Goal: Information Seeking & Learning: Check status

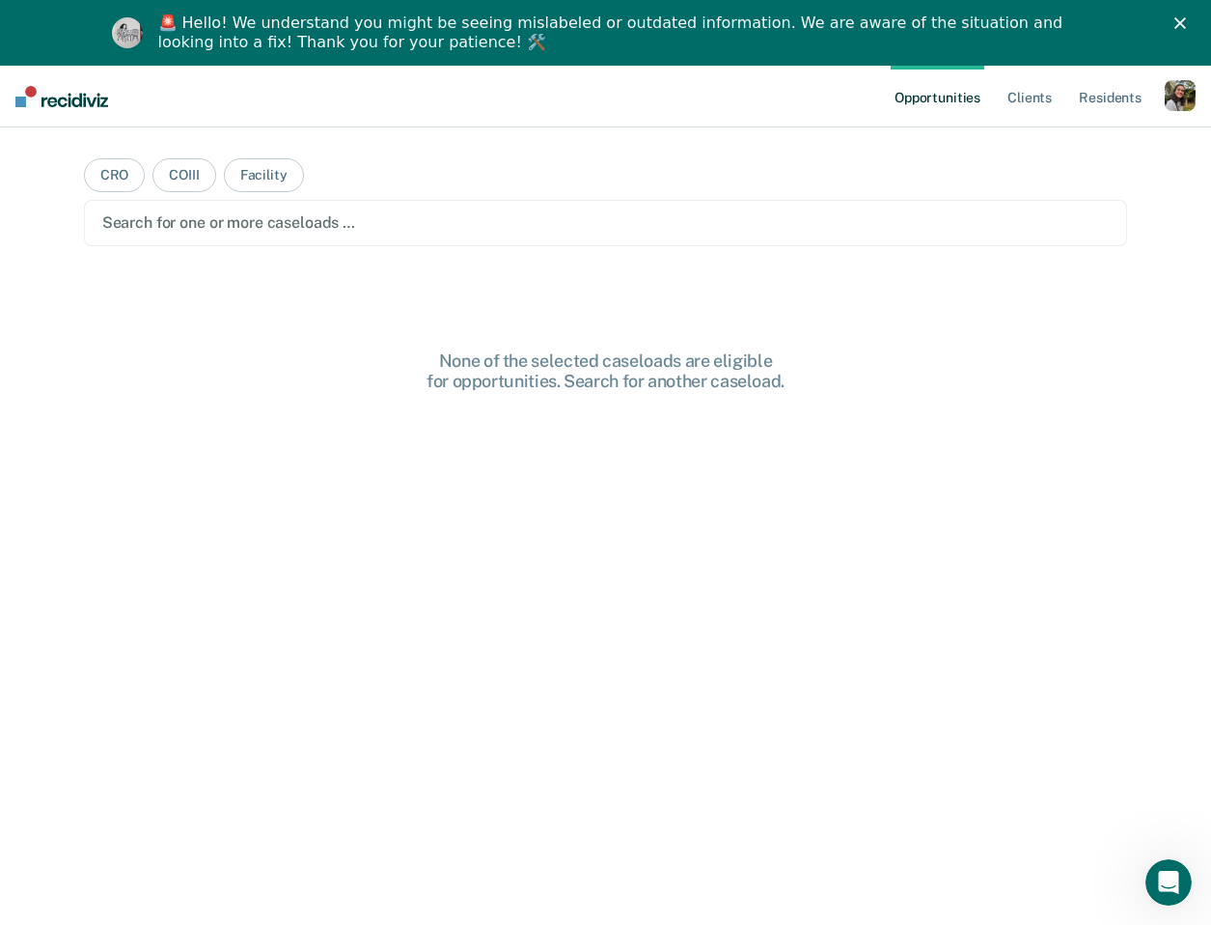
click at [1185, 27] on icon "Close" at bounding box center [1181, 23] width 12 height 12
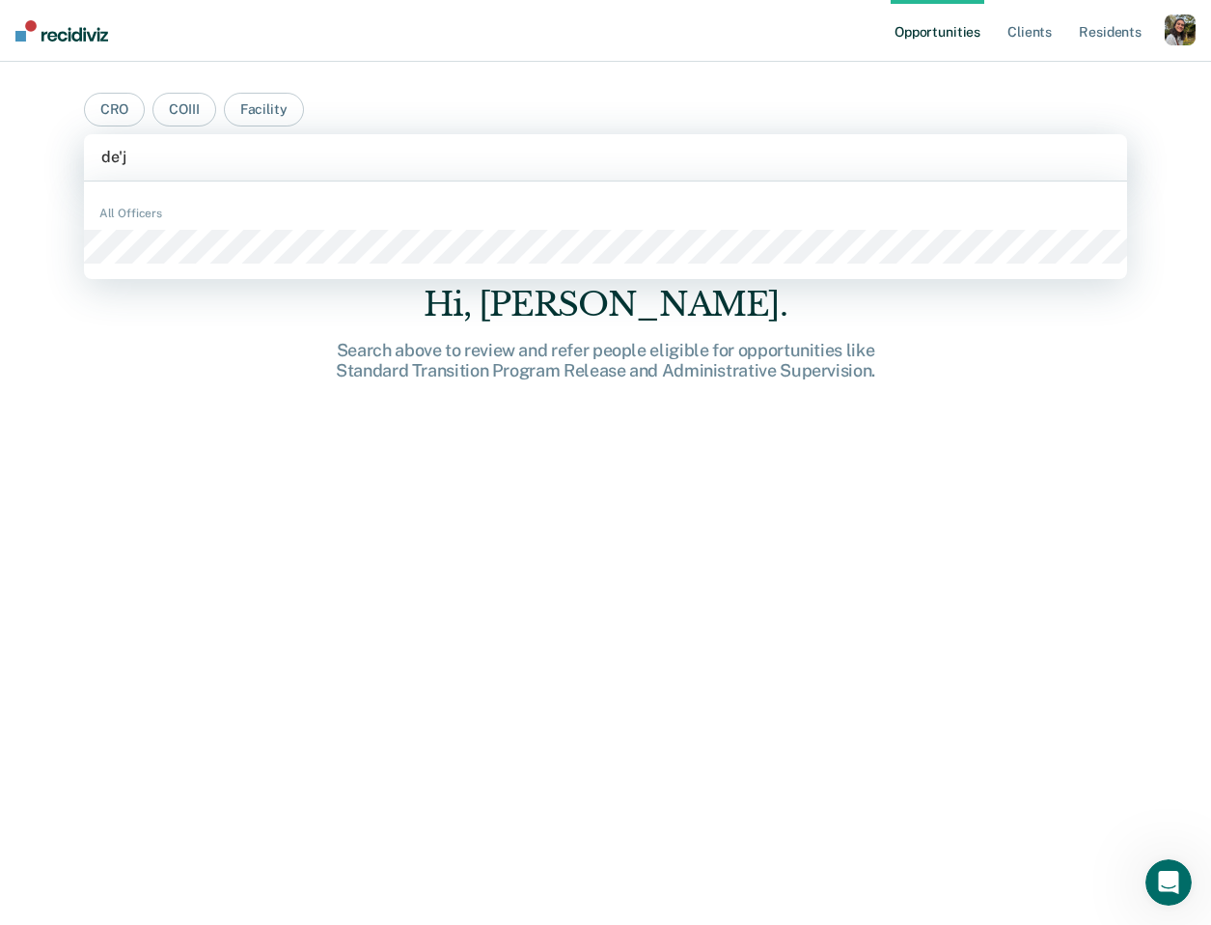
type input "de'ja"
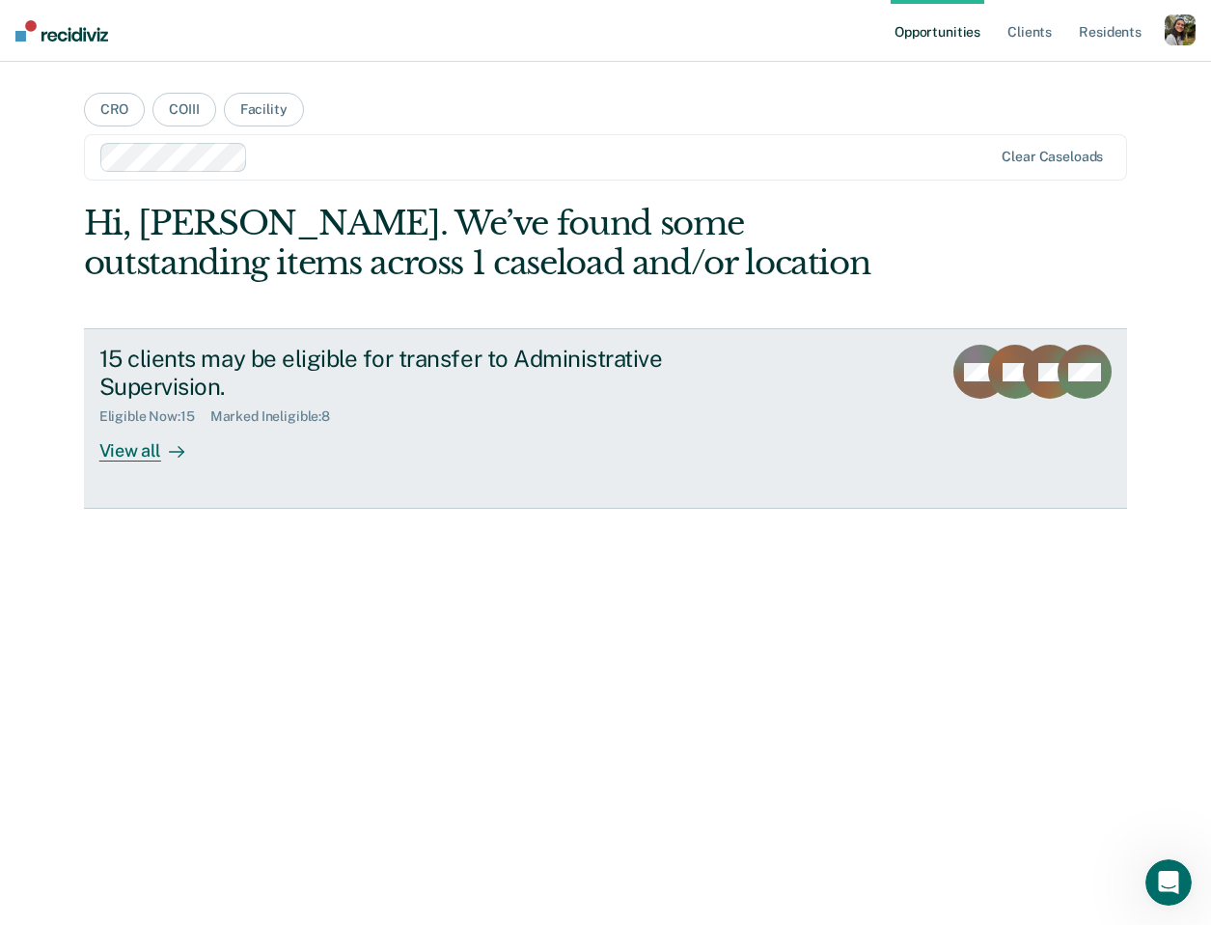
click at [696, 375] on div "15 clients may be eligible for transfer to Administrative Supervision." at bounding box center [438, 373] width 678 height 56
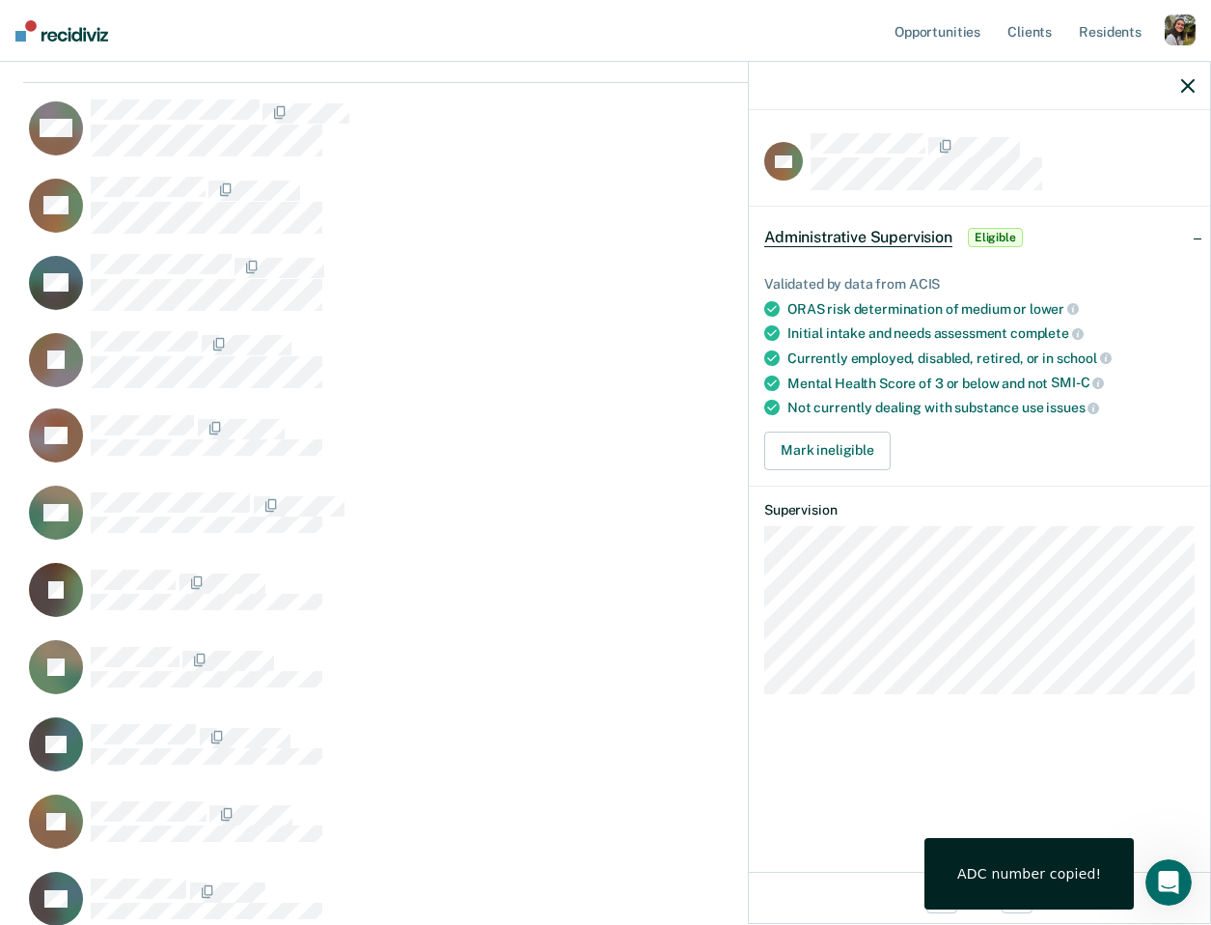
scroll to position [295, 0]
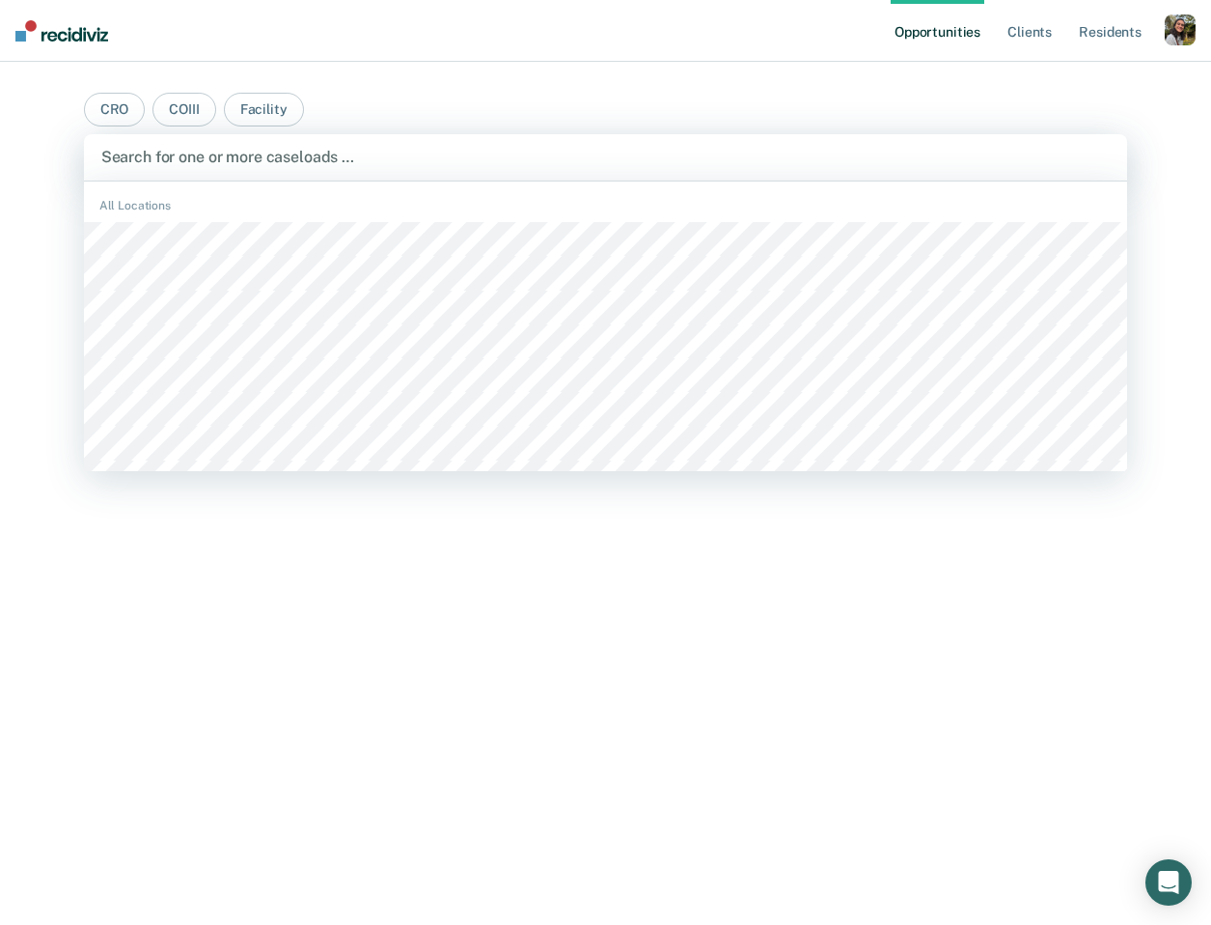
click at [741, 153] on div at bounding box center [606, 157] width 1010 height 22
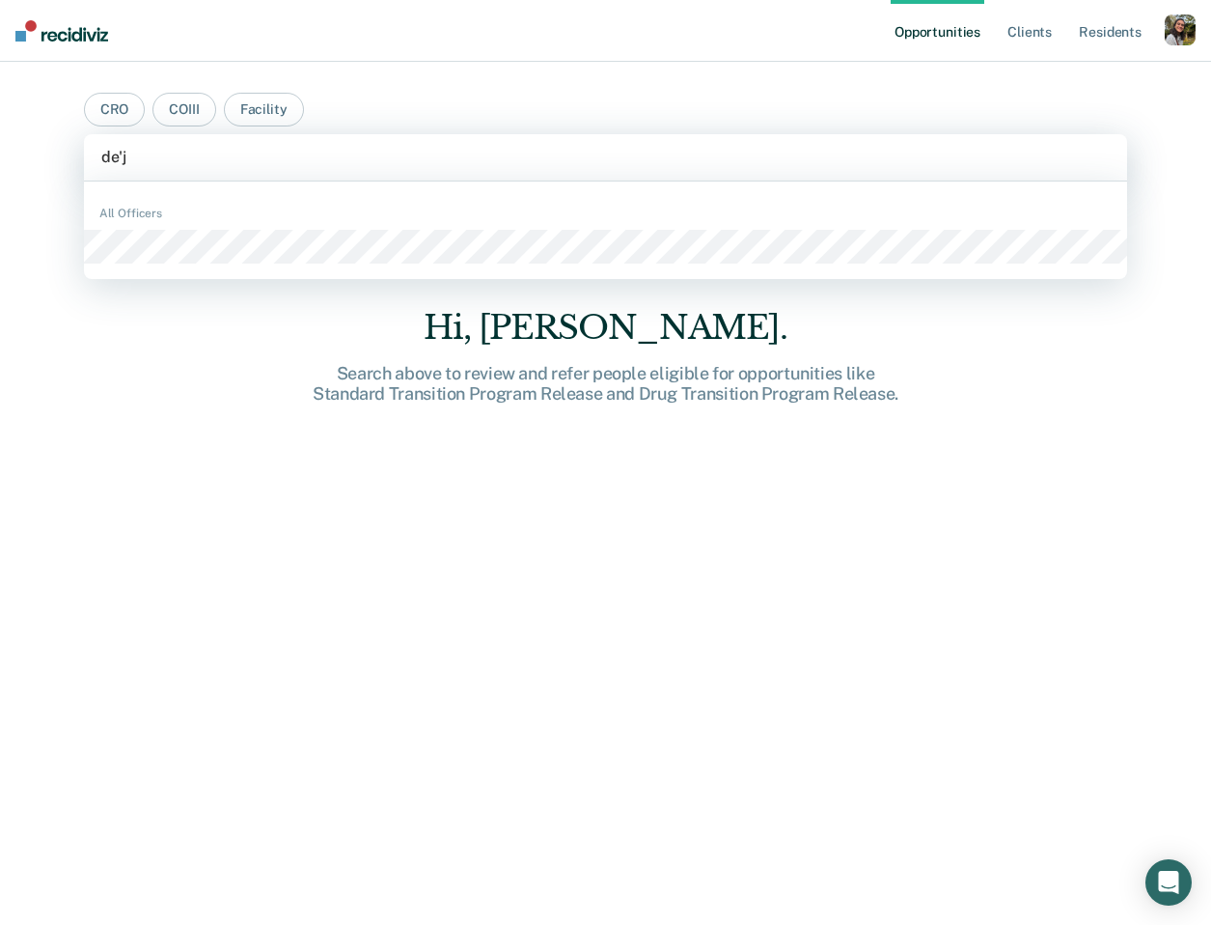
type input "de'ja"
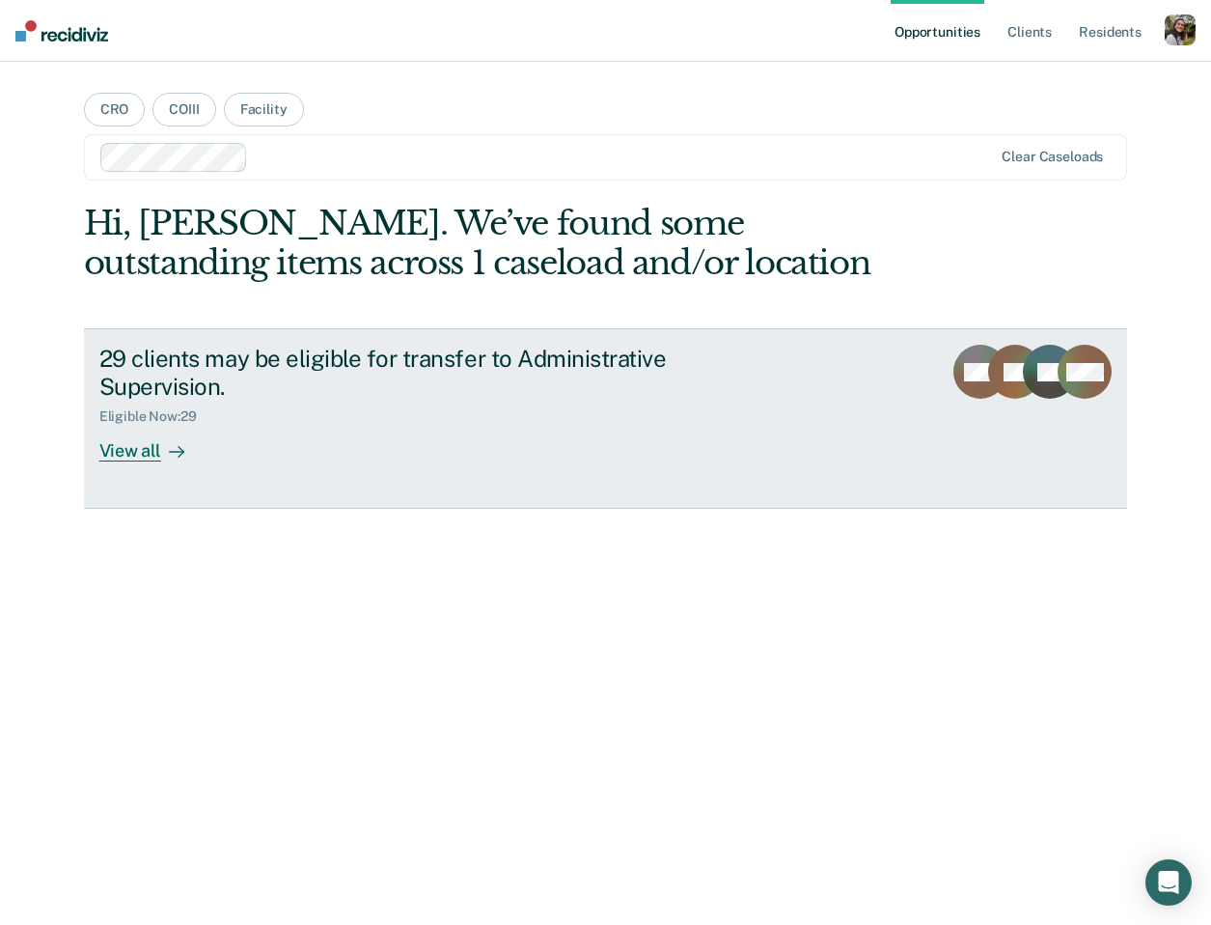
click at [508, 399] on div "29 clients may be eligible for transfer to Administrative Supervision." at bounding box center [438, 373] width 678 height 56
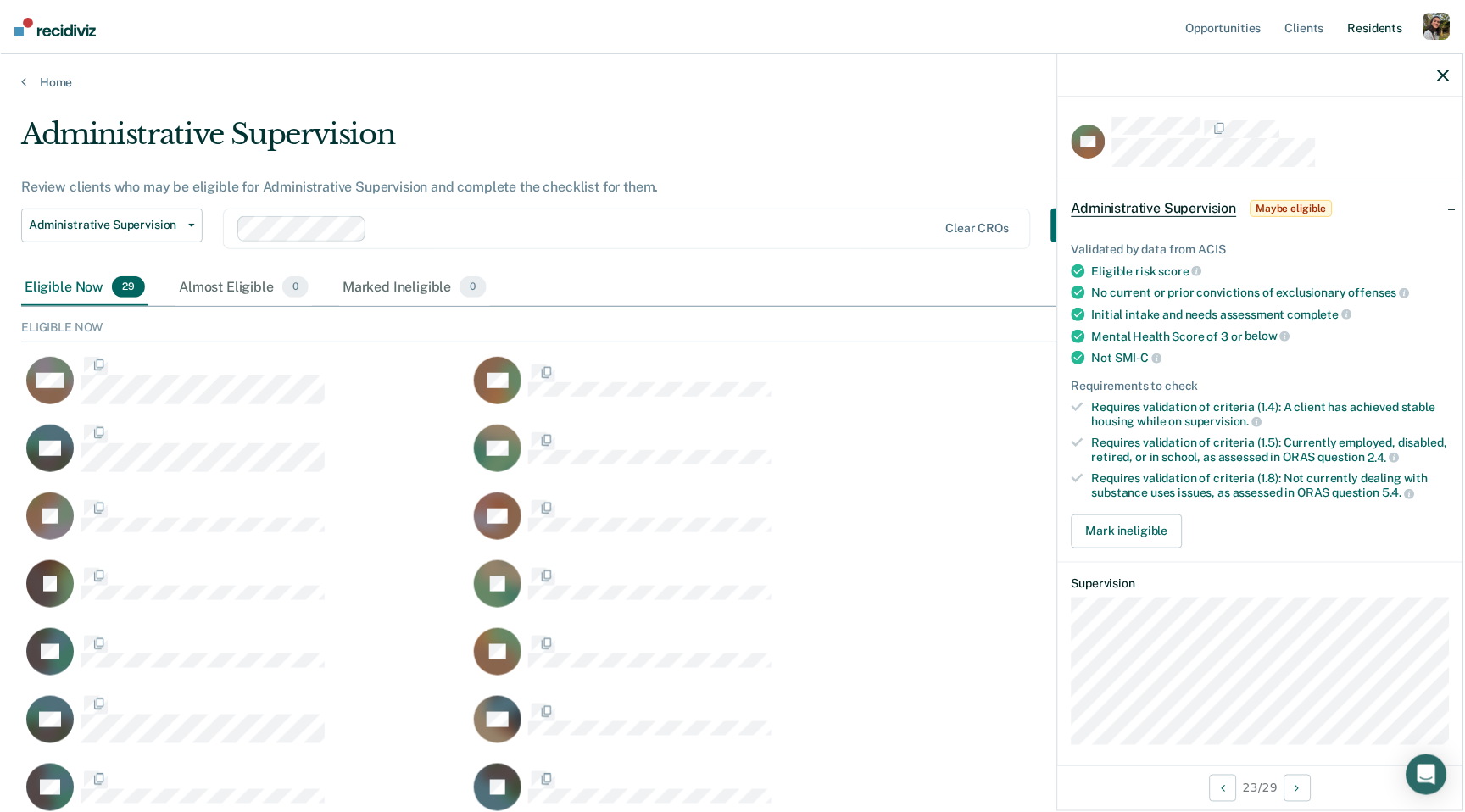
scroll to position [374, 1424]
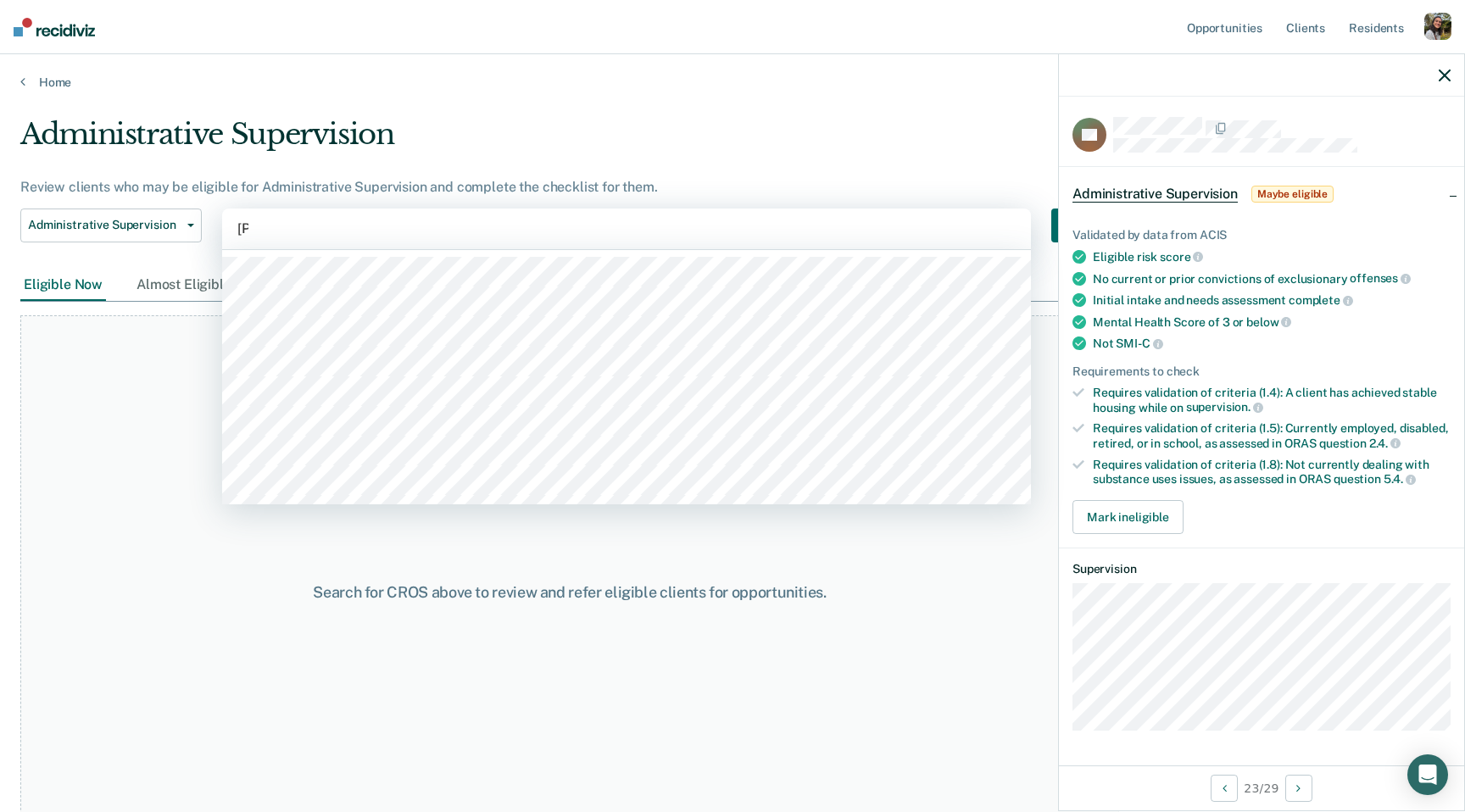
type input "anna"
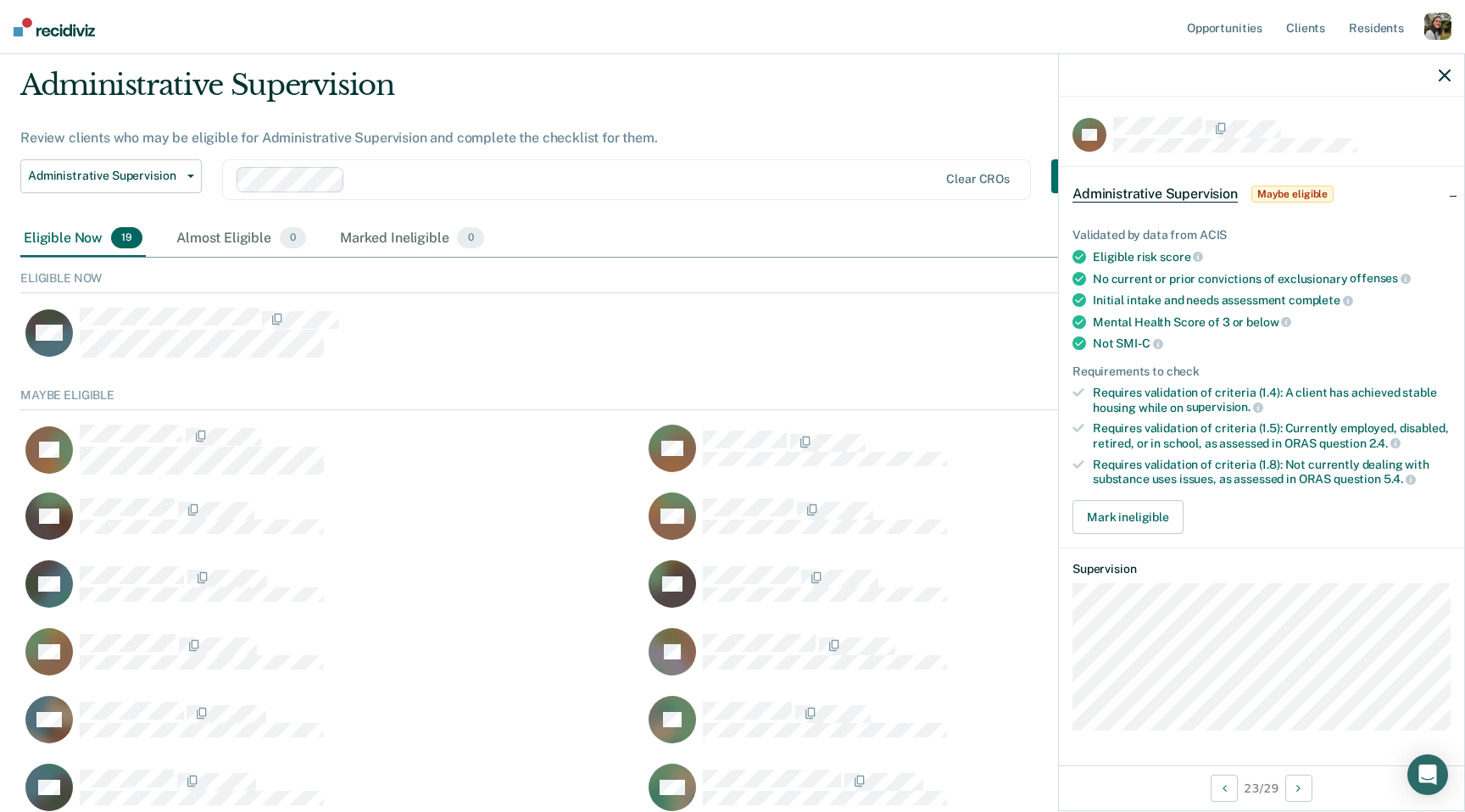
scroll to position [54, 0]
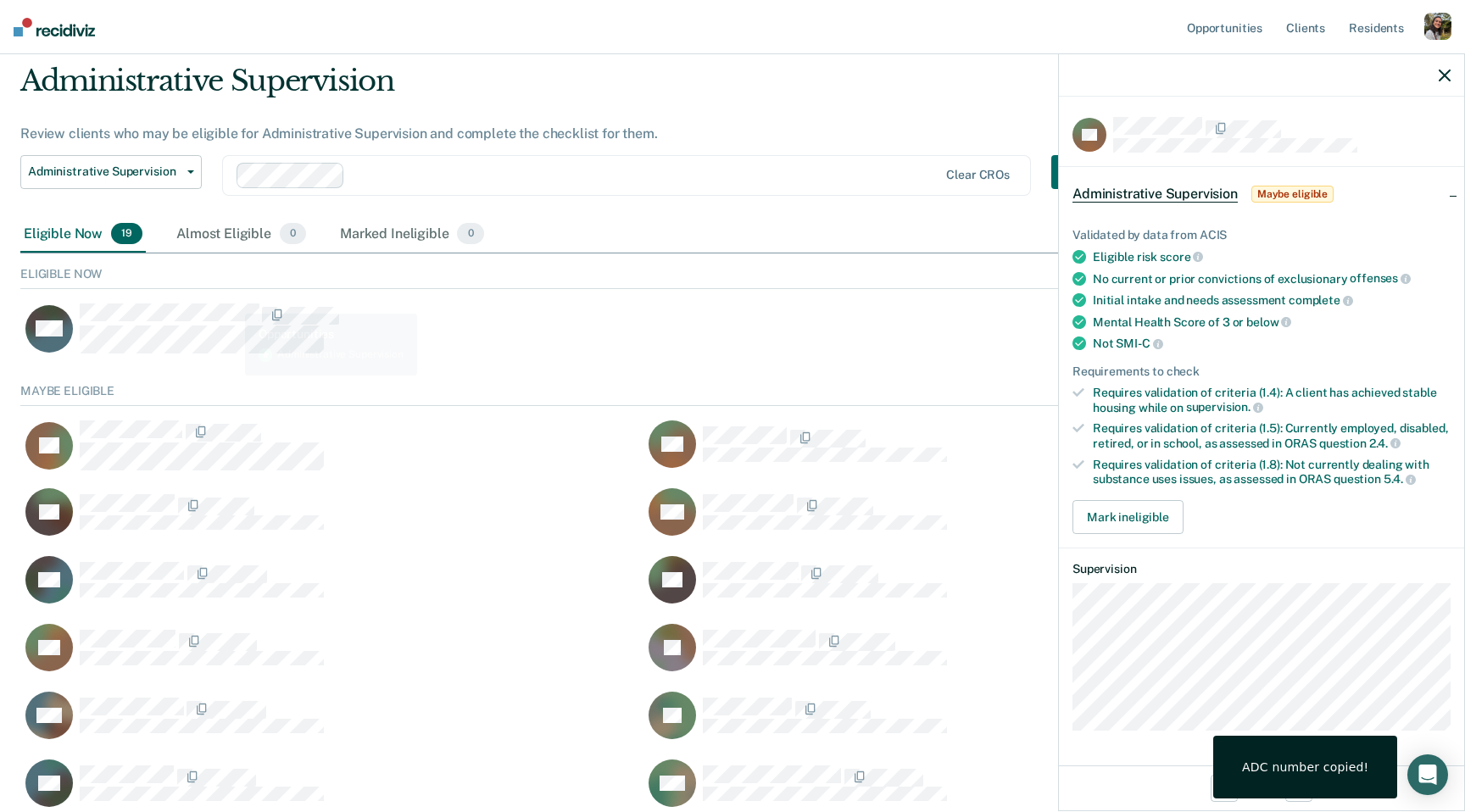
click at [231, 299] on div "MQ" at bounding box center [643, 322] width 1246 height 68
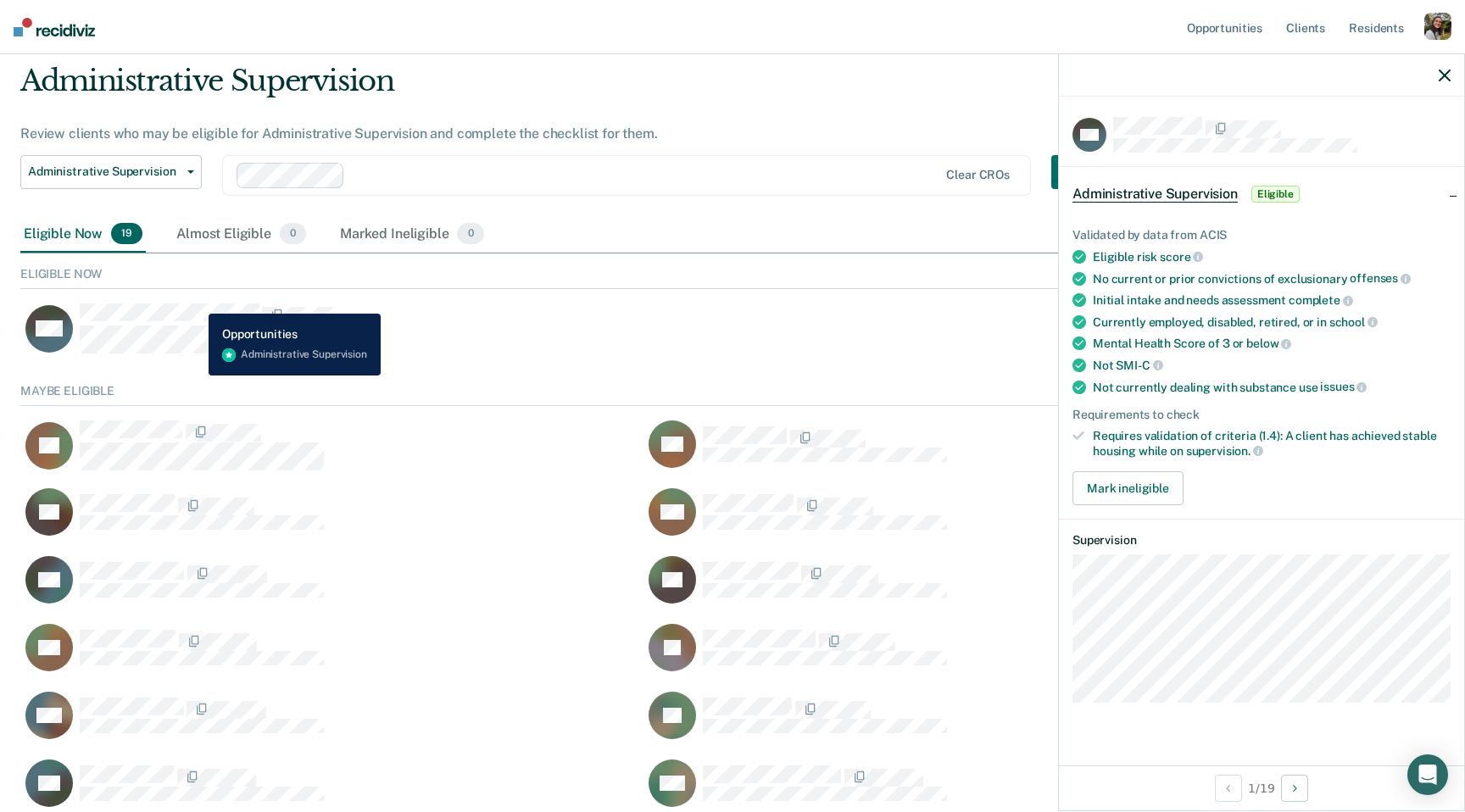
click at [196, 303] on button "MQ" at bounding box center [182, 328] width 324 height 52
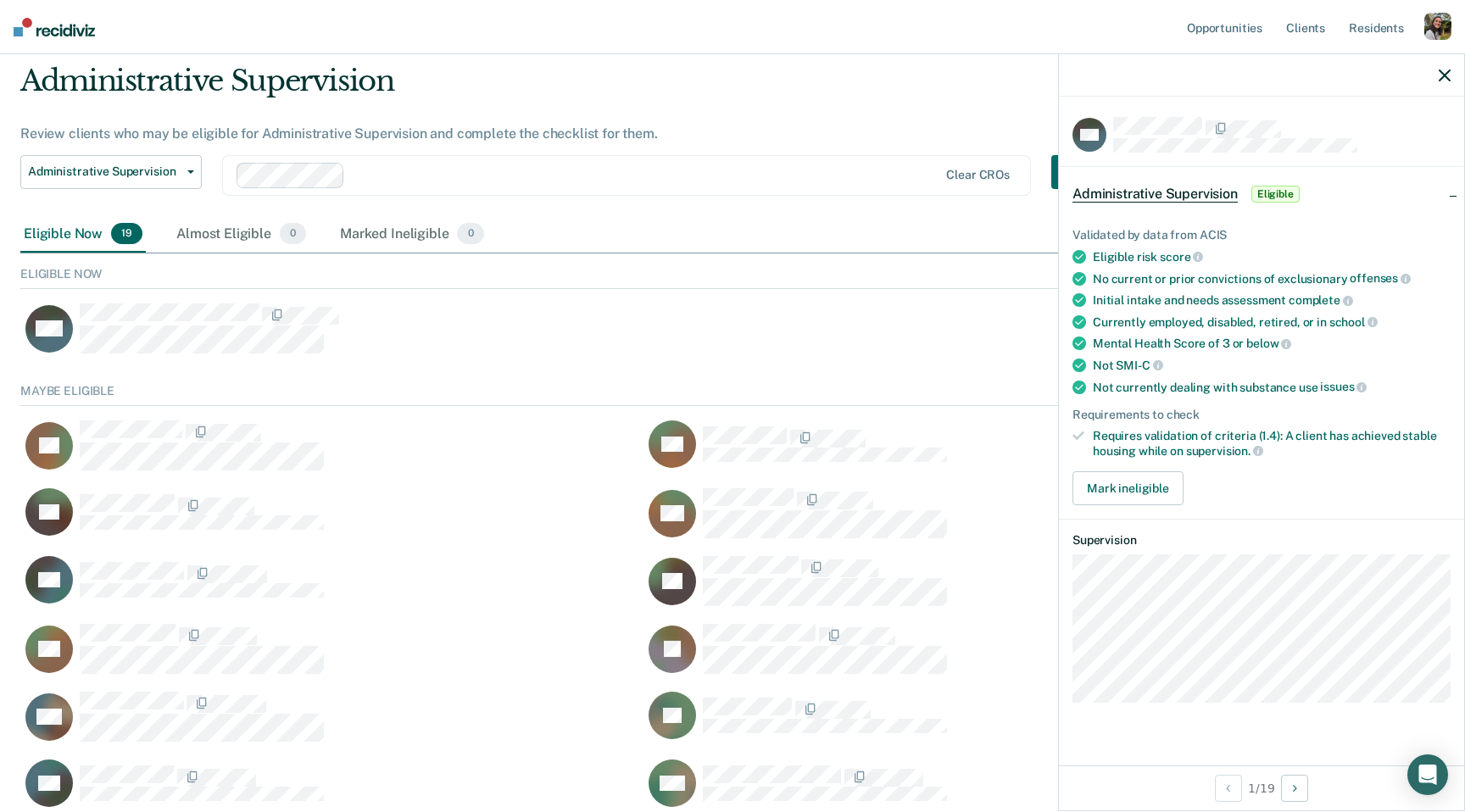
click at [1063, 84] on div at bounding box center [1260, 75] width 405 height 42
click at [1063, 78] on icon "button" at bounding box center [1445, 75] width 12 height 12
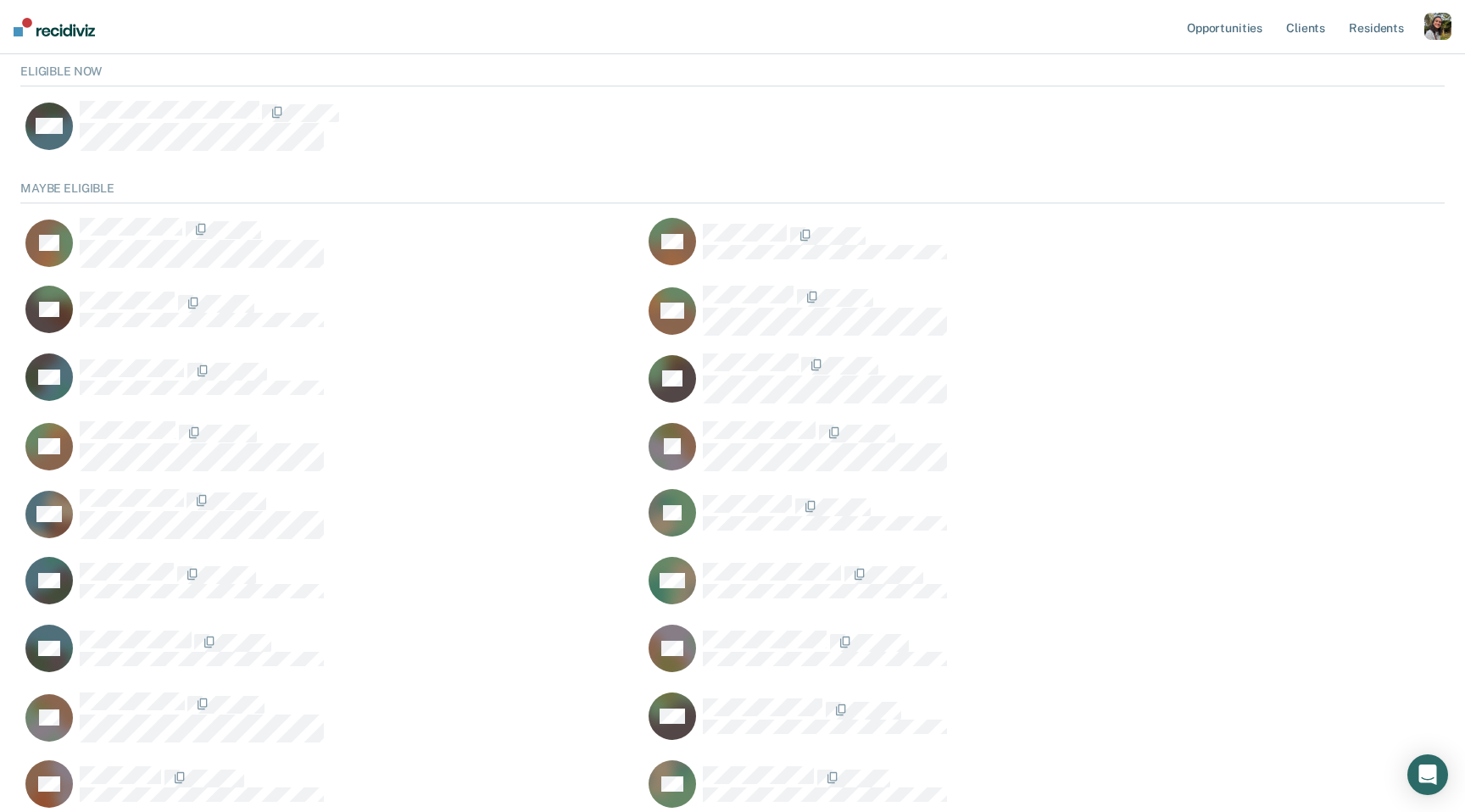
scroll to position [248, 0]
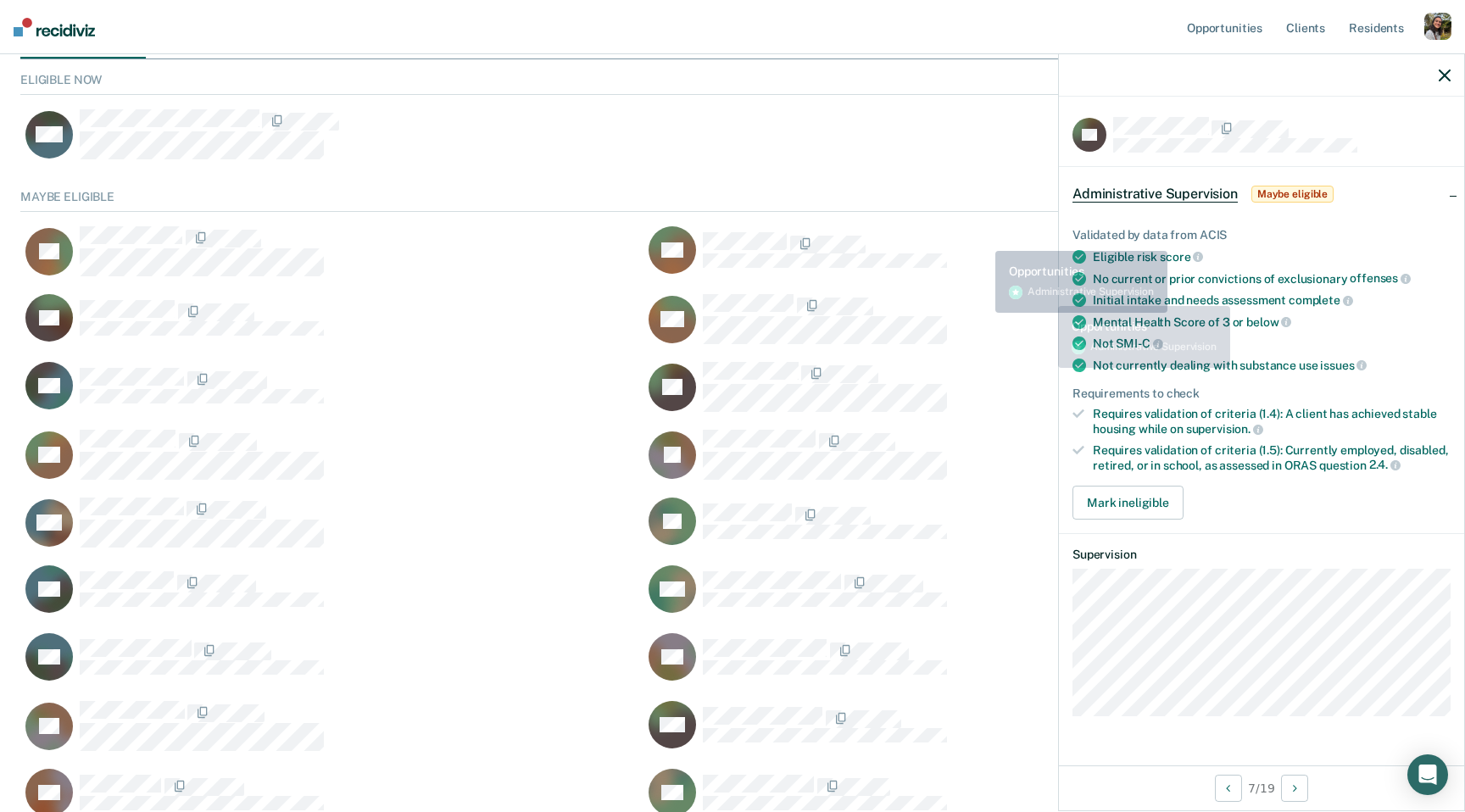
click at [951, 214] on div "CL KD TA NG RV ER AR JB RM LF DP CM GS KS DL MR OF AS" at bounding box center [643, 516] width 1246 height 610
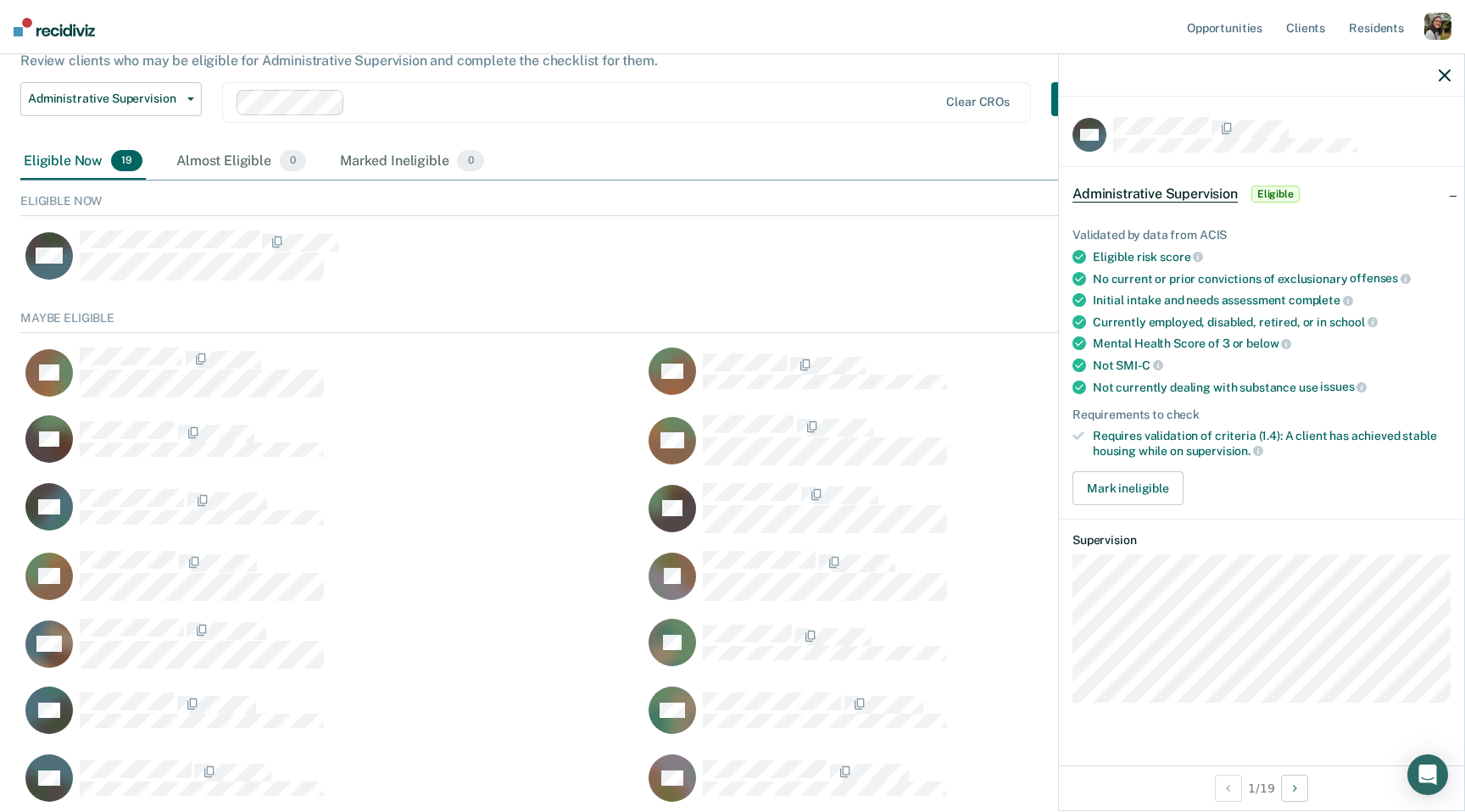
scroll to position [129, 0]
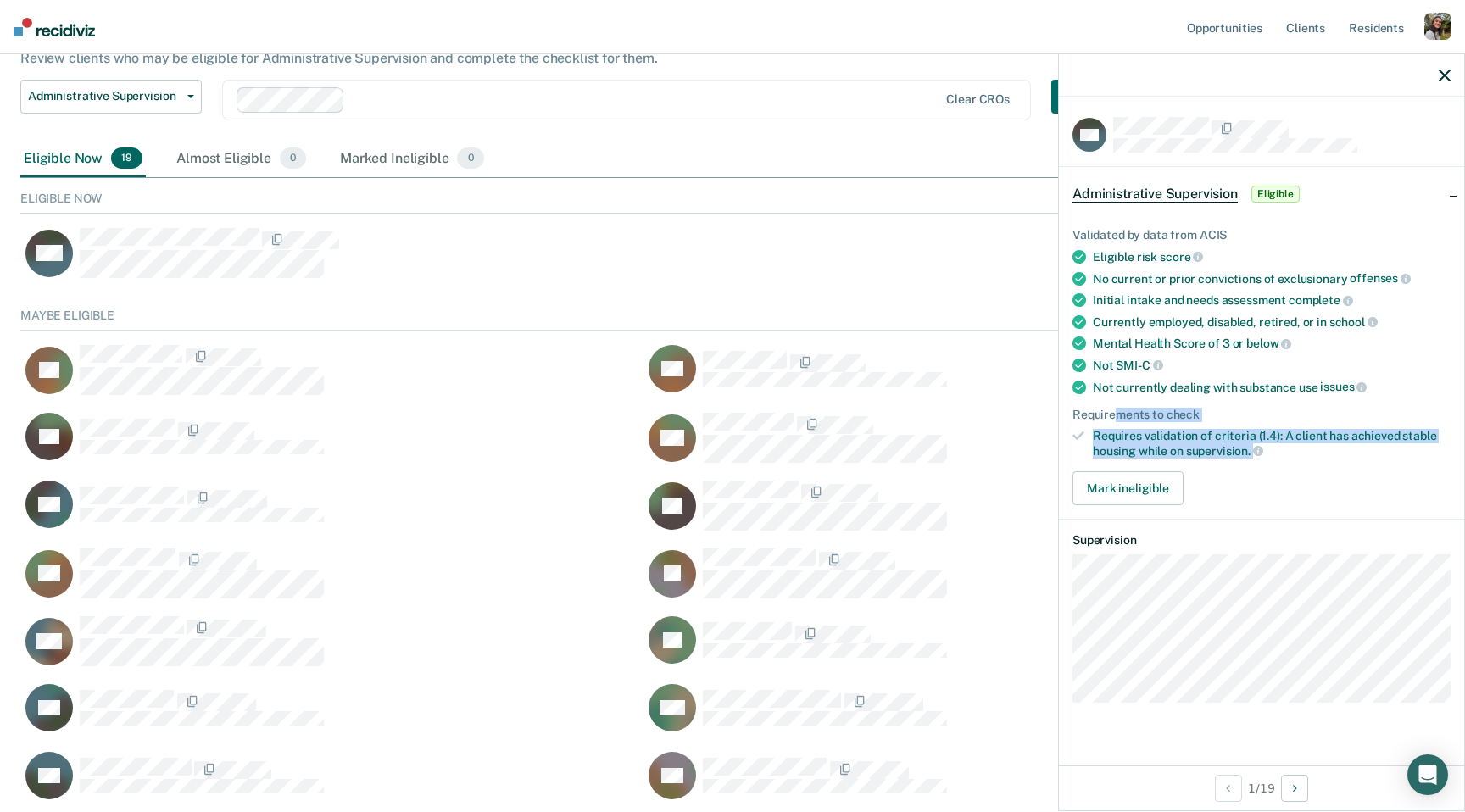
drag, startPoint x: 1285, startPoint y: 447, endPoint x: 1116, endPoint y: 413, distance: 172.4
click at [1063, 413] on ul "Validated by data from ACIS Eligible risk score No current or prior convictions…" at bounding box center [1261, 343] width 378 height 230
click at [1063, 413] on div "Requirements to check" at bounding box center [1261, 414] width 378 height 14
click at [1063, 297] on icon at bounding box center [1079, 299] width 13 height 13
